Goal: Task Accomplishment & Management: Manage account settings

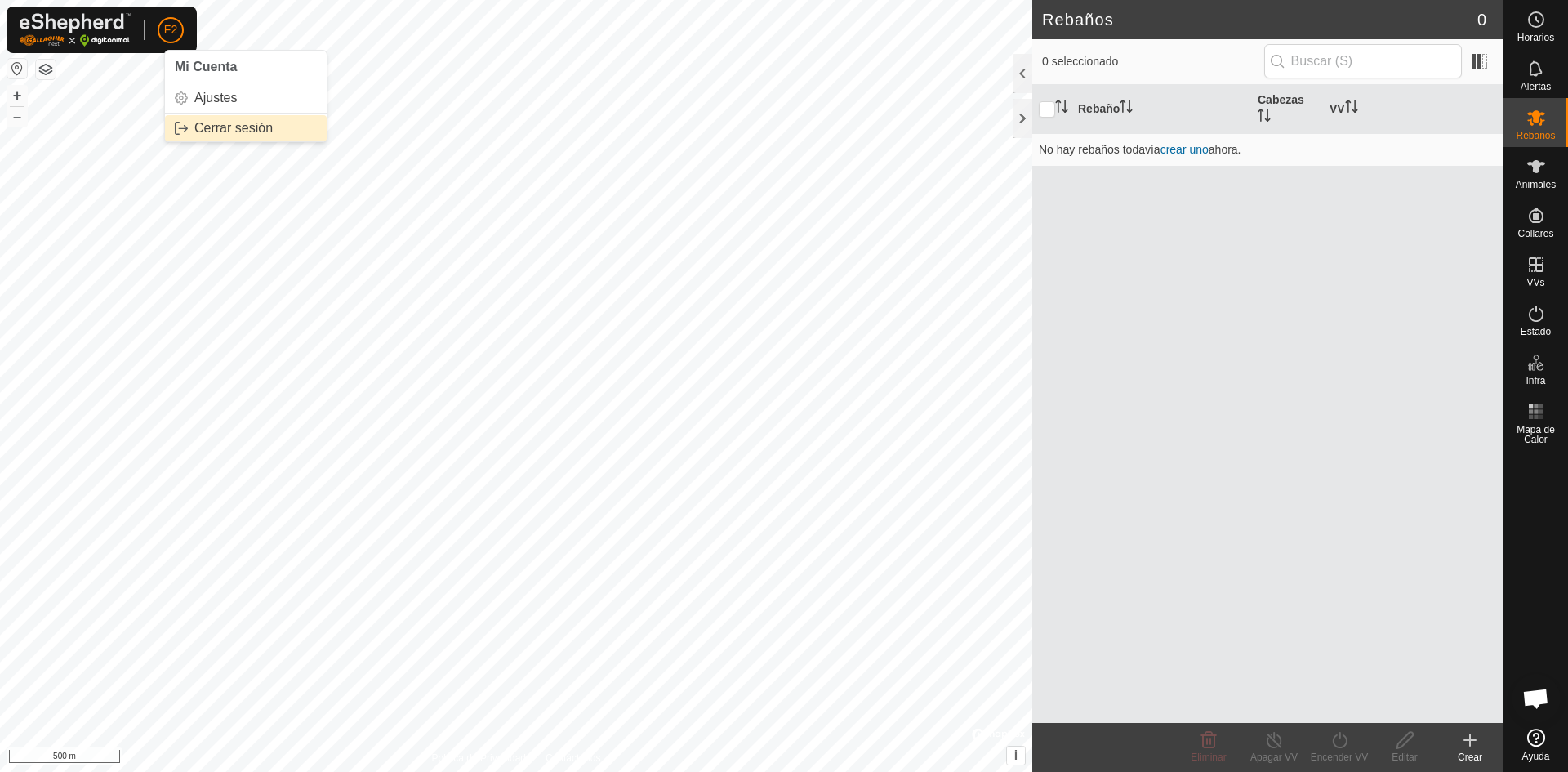
click at [201, 126] on link "Cerrar sesión" at bounding box center [246, 128] width 162 height 26
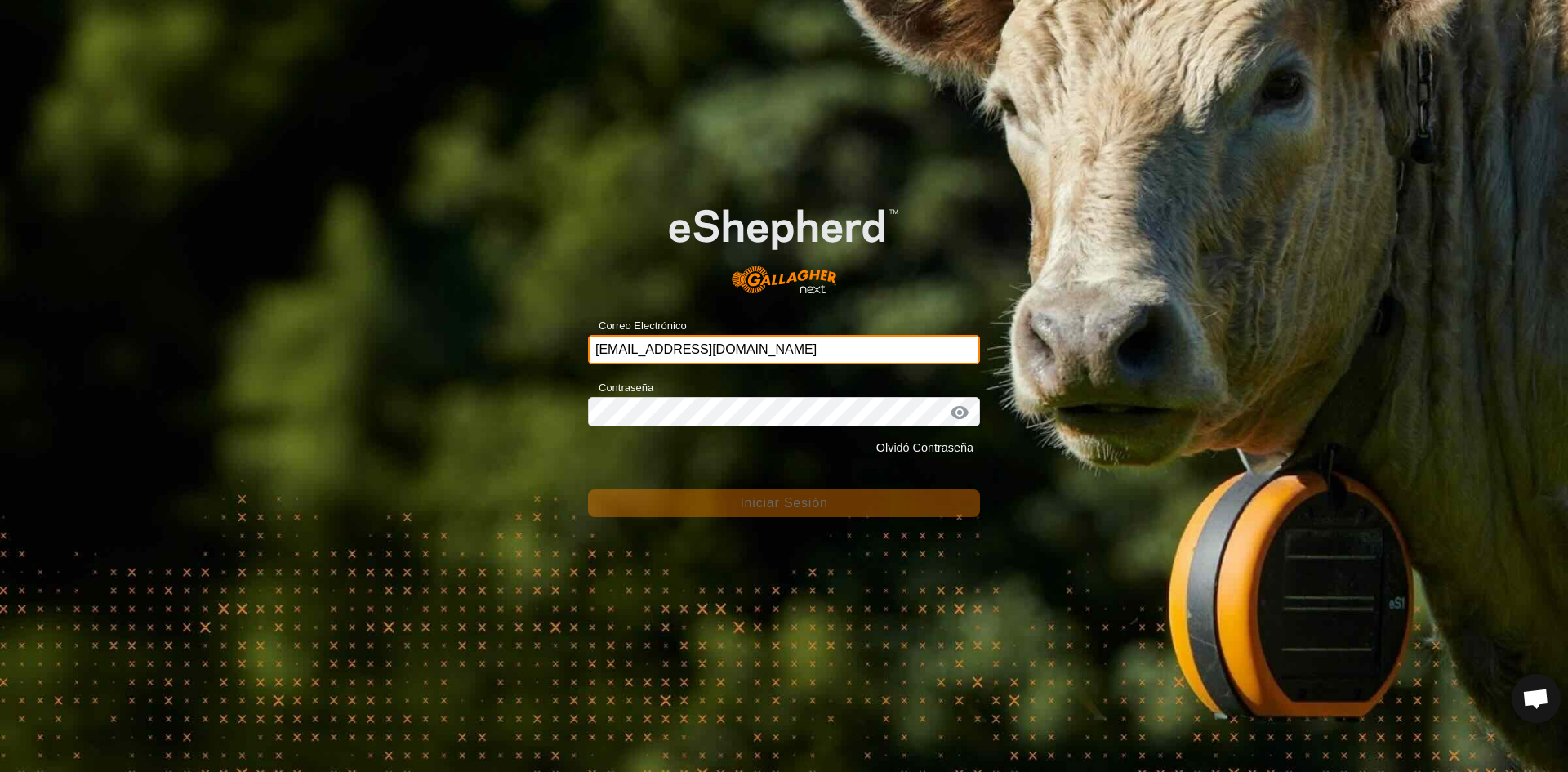
click at [779, 345] on input "[EMAIL_ADDRESS][DOMAIN_NAME]" at bounding box center [784, 350] width 392 height 30
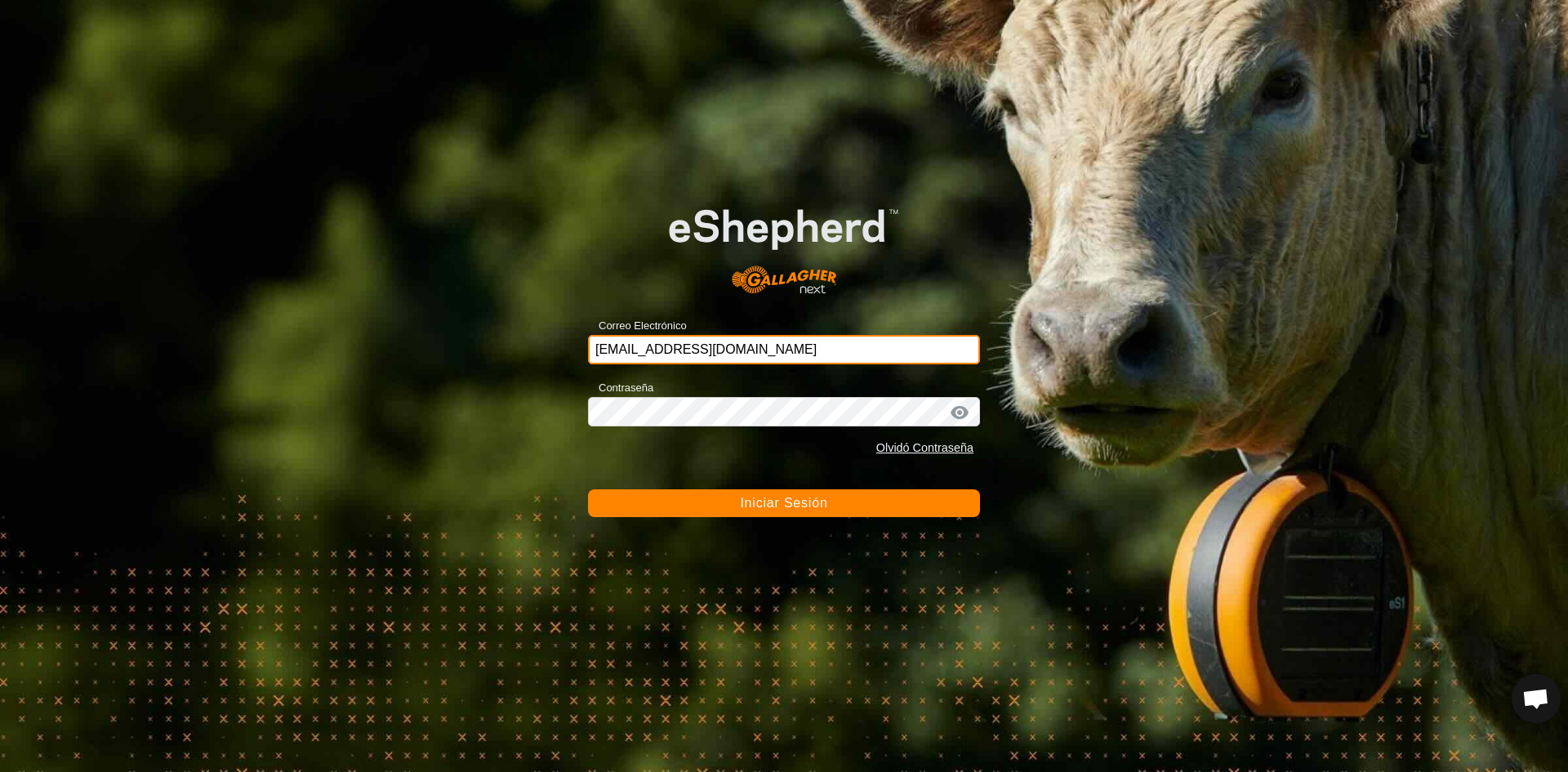
click at [779, 345] on input "[EMAIL_ADDRESS][DOMAIN_NAME]" at bounding box center [784, 350] width 392 height 30
click at [781, 350] on input "[EMAIL_ADDRESS][DOMAIN_NAME]" at bounding box center [784, 350] width 392 height 30
paste input "[EMAIL_ADDRESS][DOMAIN_NAME]"
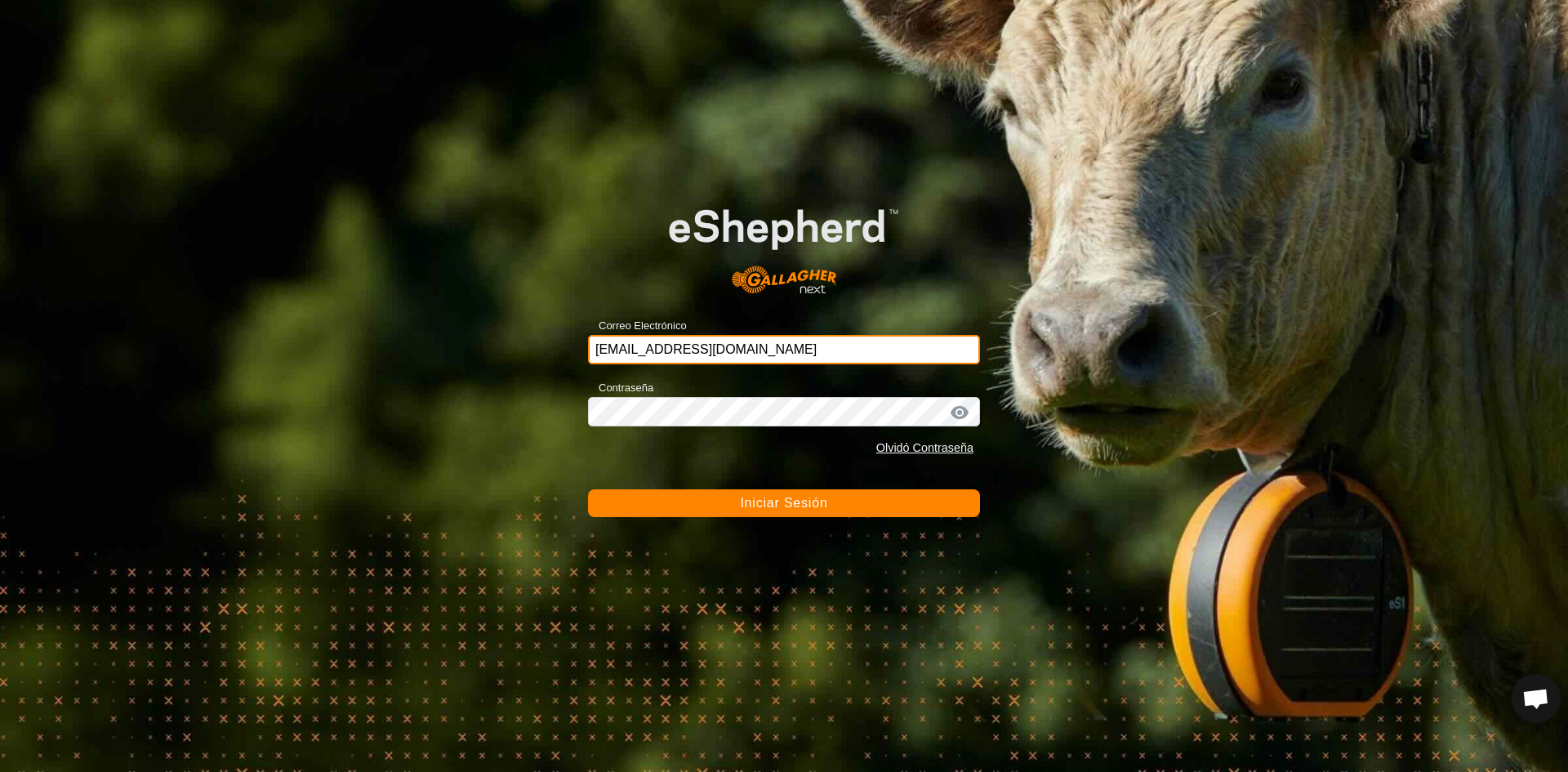
type input "[EMAIL_ADDRESS][DOMAIN_NAME]"
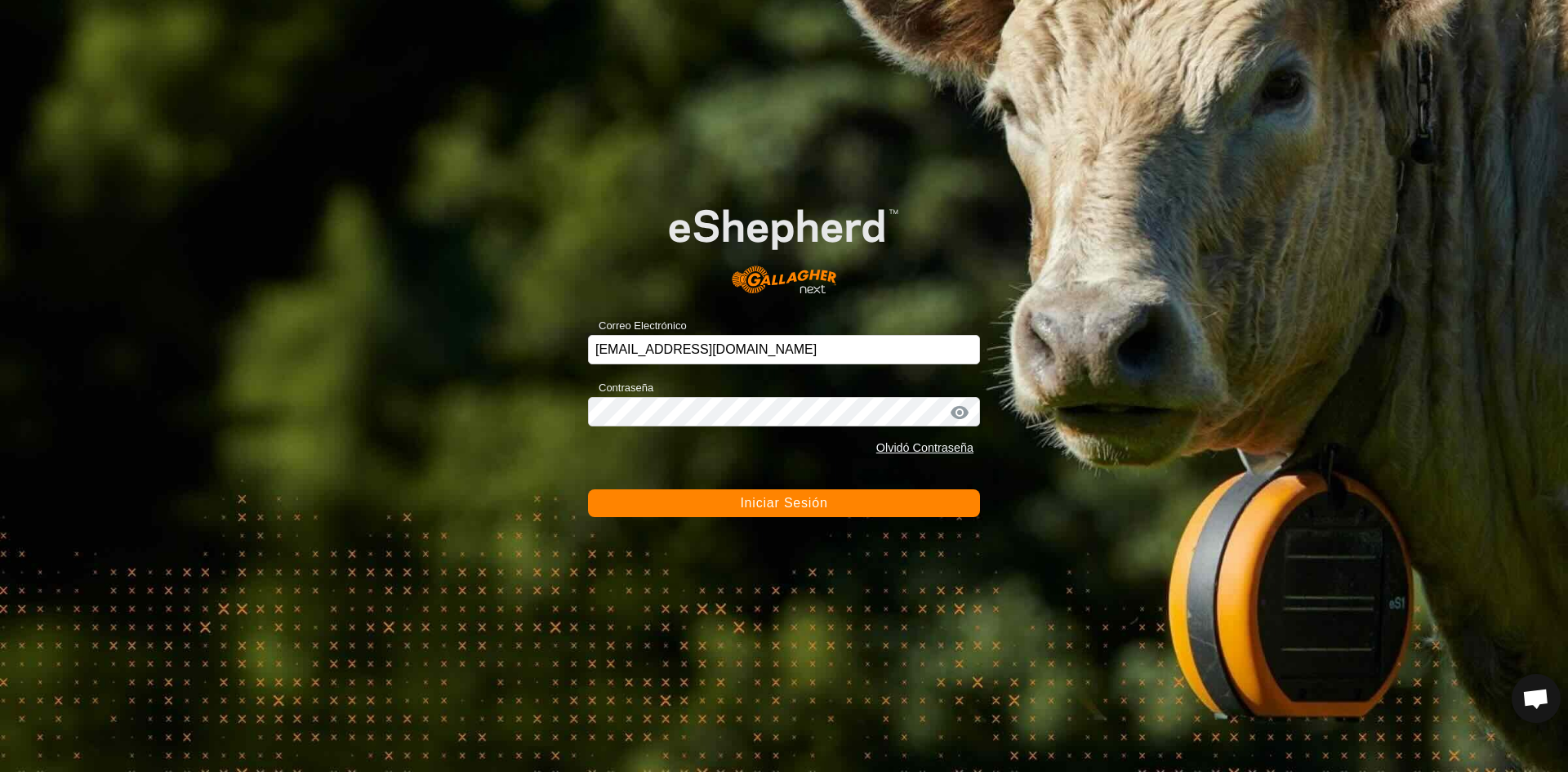
click at [943, 509] on button "Iniciar Sesión" at bounding box center [784, 503] width 392 height 28
